Goal: Transaction & Acquisition: Download file/media

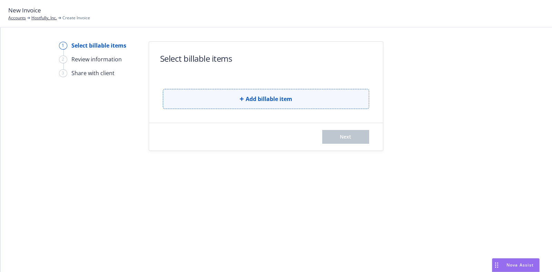
click at [275, 105] on button "Add billable item" at bounding box center [266, 99] width 206 height 20
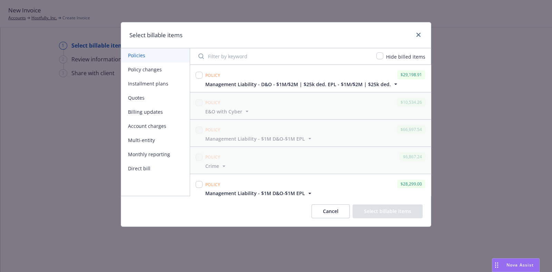
click at [203, 72] on div at bounding box center [199, 78] width 10 height 19
click at [200, 80] on div at bounding box center [199, 78] width 10 height 19
click at [200, 83] on div at bounding box center [199, 78] width 10 height 19
click at [198, 77] on input "checkbox" at bounding box center [199, 75] width 7 height 7
checkbox input "true"
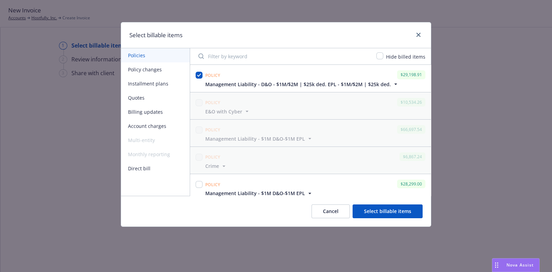
click at [383, 207] on button "Select billable items" at bounding box center [388, 212] width 70 height 14
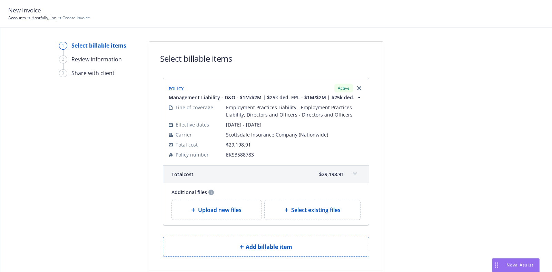
click at [304, 201] on div "Select existing files" at bounding box center [313, 209] width 96 height 19
select select "Invoice - Third Party"
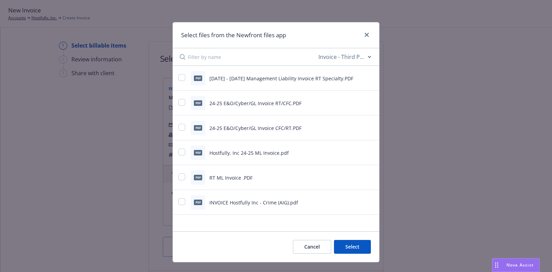
click at [173, 76] on div "PDF [DATE] - [DATE] Management Liability Invoice RT Specialty.PDF" at bounding box center [276, 78] width 206 height 25
click at [178, 77] on input "checkbox" at bounding box center [181, 77] width 7 height 7
checkbox input "true"
click at [359, 246] on button "Select 1 file" at bounding box center [346, 247] width 50 height 14
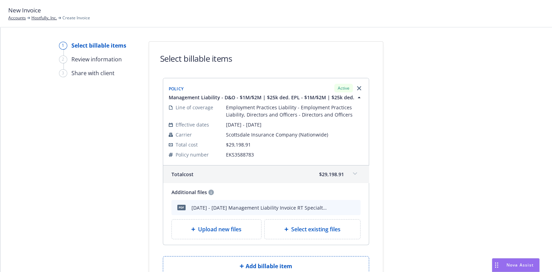
scroll to position [47, 0]
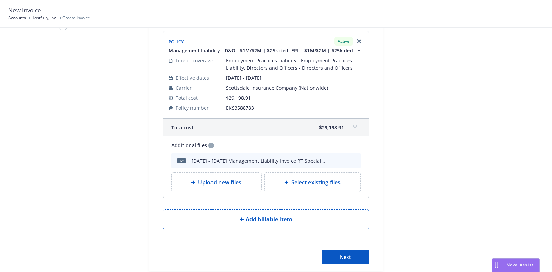
click at [340, 160] on icon "preview file" at bounding box center [343, 160] width 6 height 5
click at [331, 256] on button "Next" at bounding box center [345, 257] width 47 height 14
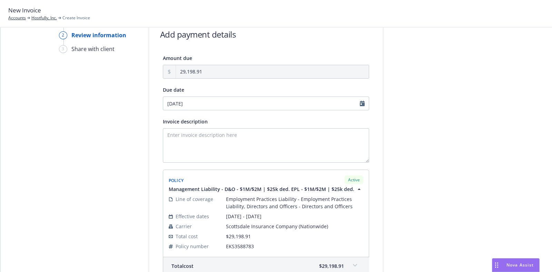
scroll to position [144, 0]
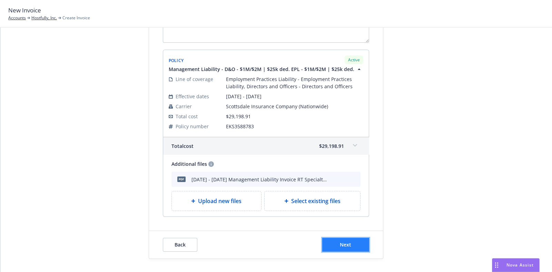
click at [338, 250] on button "Next" at bounding box center [345, 245] width 47 height 14
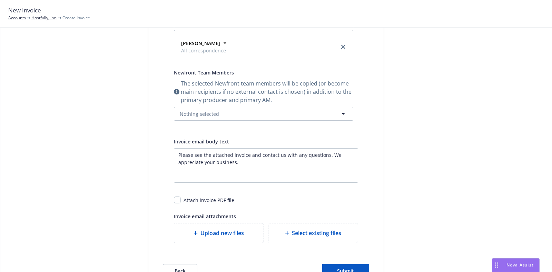
scroll to position [0, 0]
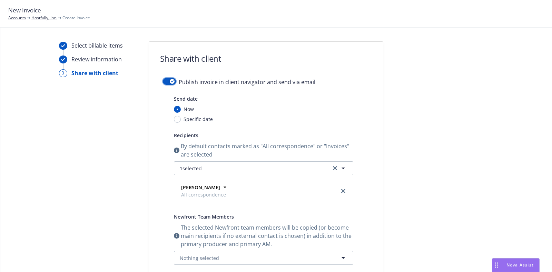
click at [170, 80] on div "button" at bounding box center [172, 81] width 5 height 5
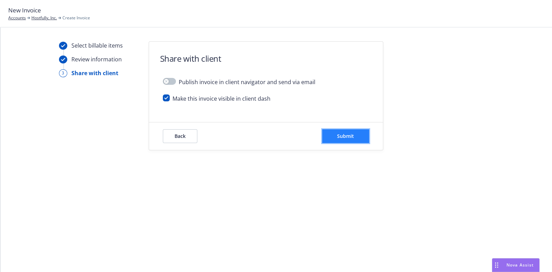
click at [360, 140] on button "Submit" at bounding box center [345, 136] width 47 height 14
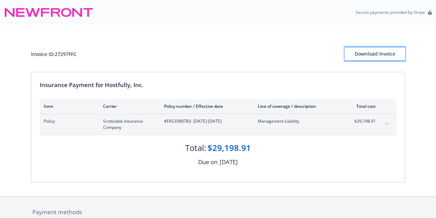
click at [371, 49] on div "Download Invoice" at bounding box center [375, 53] width 60 height 13
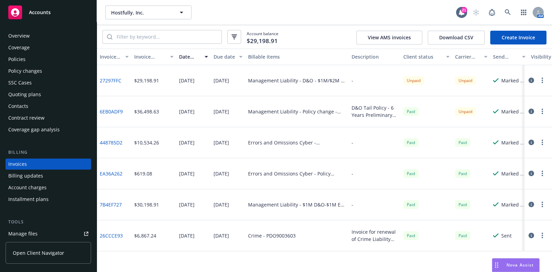
scroll to position [17, 0]
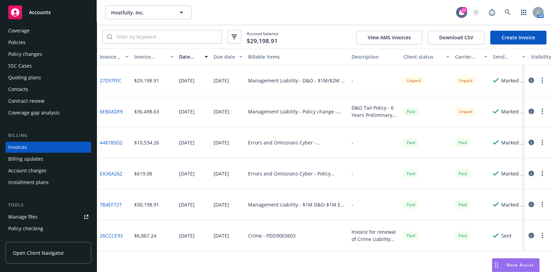
click at [22, 44] on div "Policies" at bounding box center [16, 42] width 17 height 11
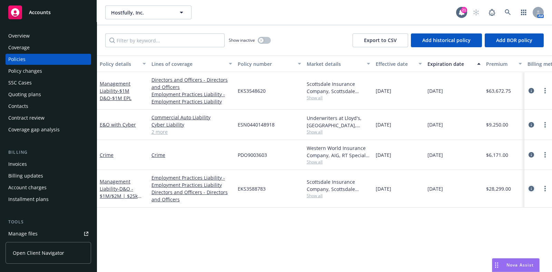
click at [532, 187] on icon "circleInformation" at bounding box center [531, 189] width 6 height 6
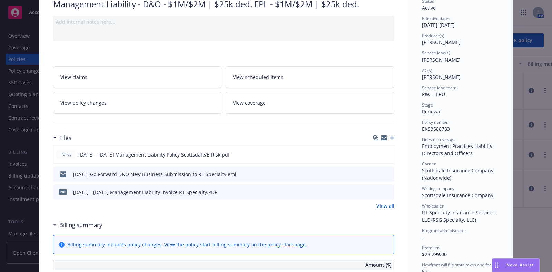
scroll to position [68, 0]
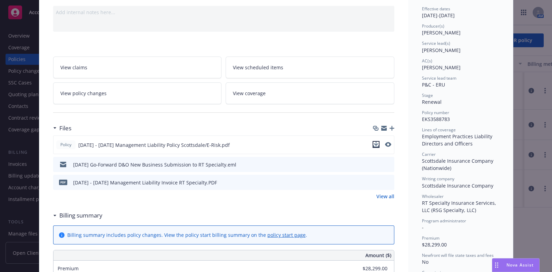
click at [373, 142] on icon "download file" at bounding box center [376, 145] width 6 height 6
